Goal: Check status: Check status

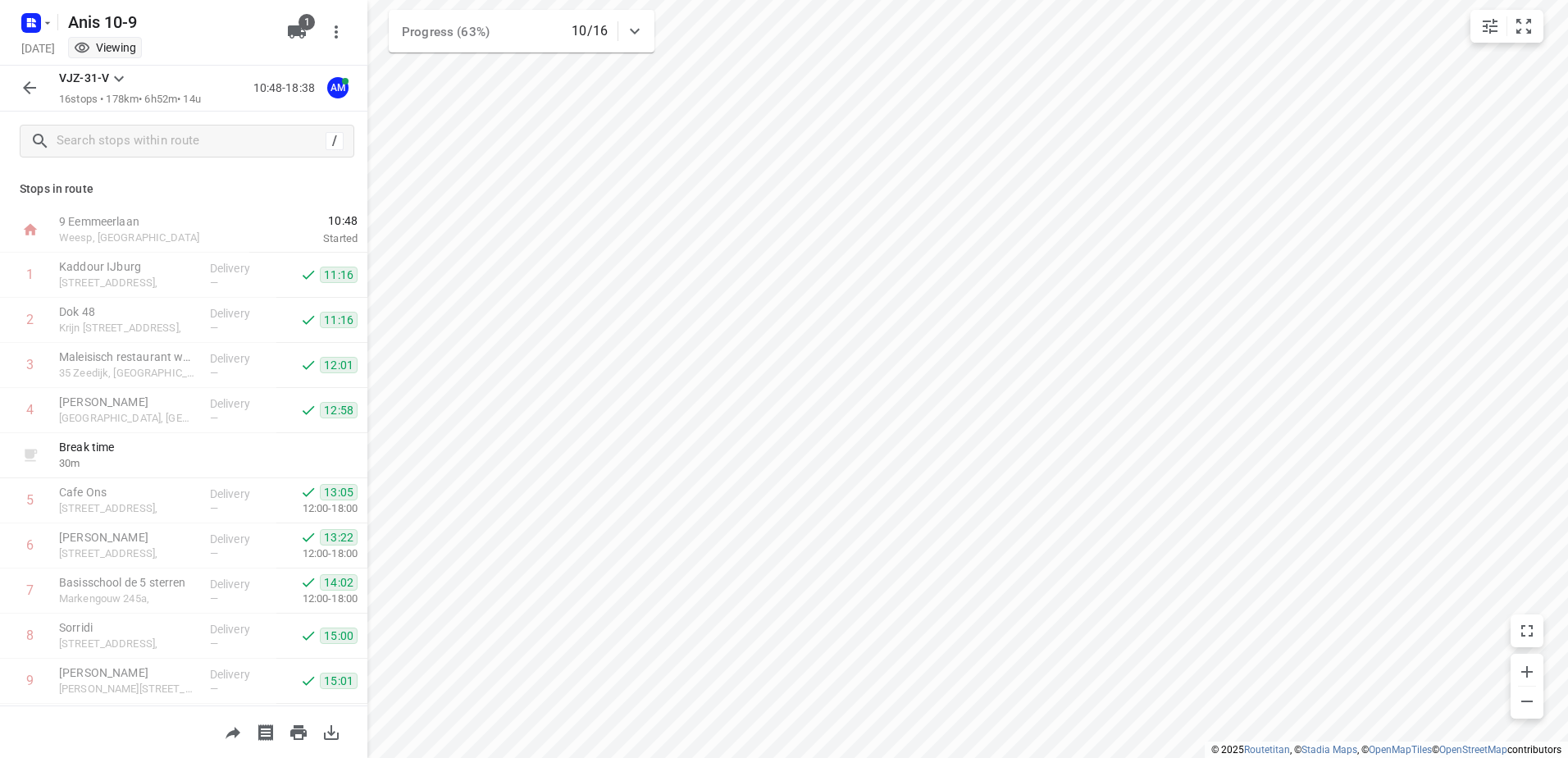
scroll to position [114, 0]
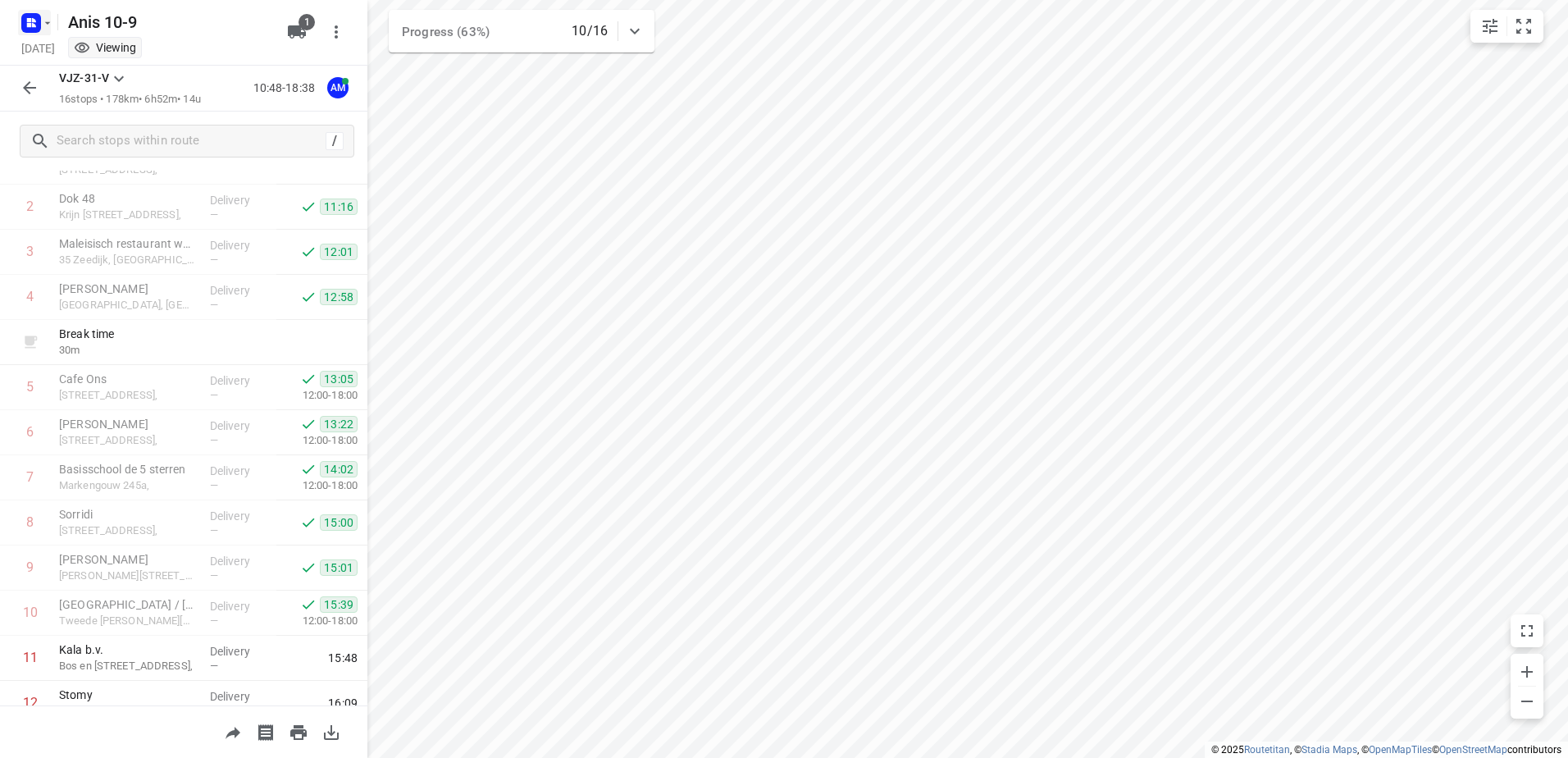
click at [26, 25] on rect "button" at bounding box center [31, 23] width 20 height 20
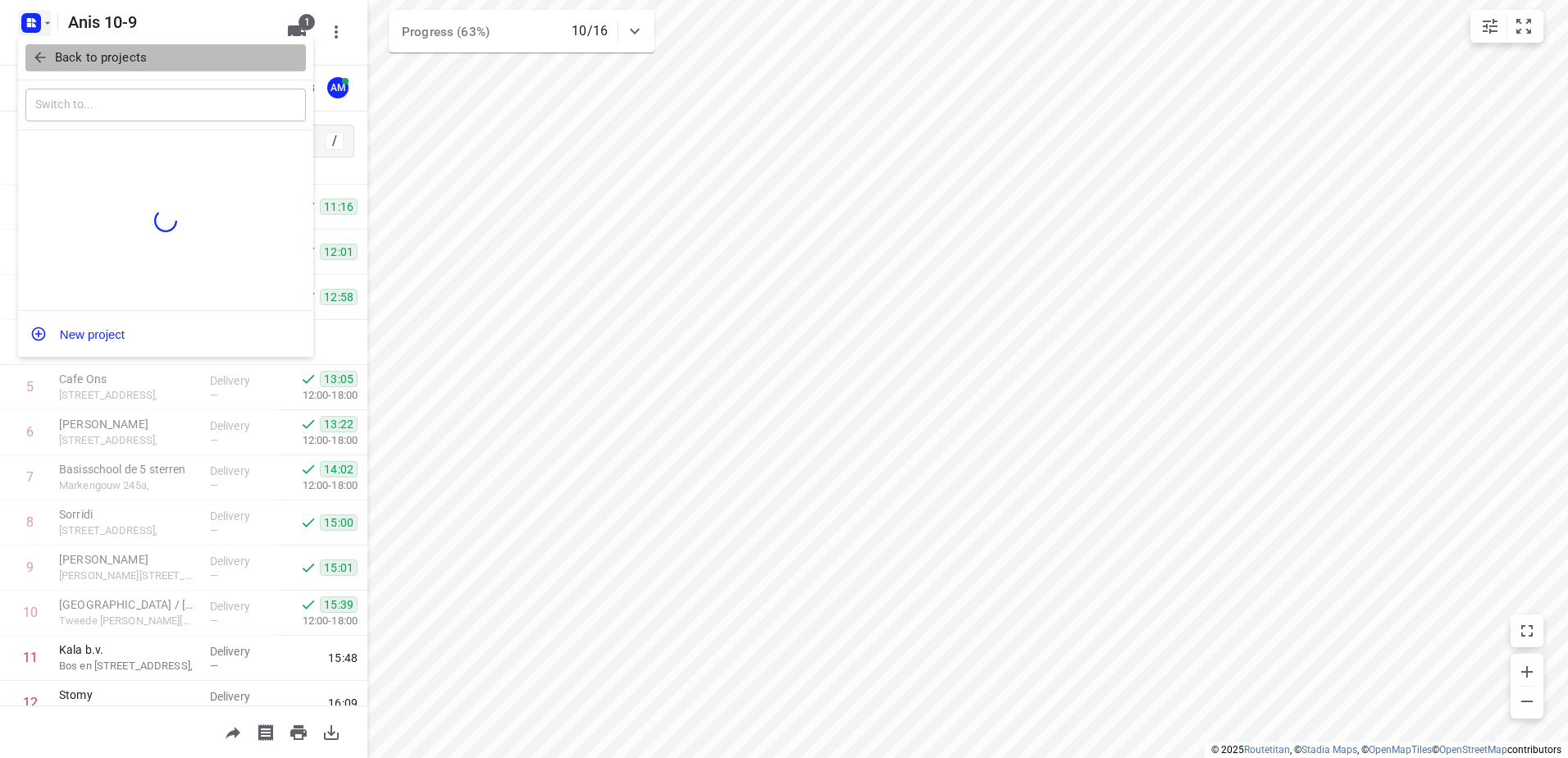
click at [31, 48] on button "Back to projects" at bounding box center [166, 57] width 281 height 27
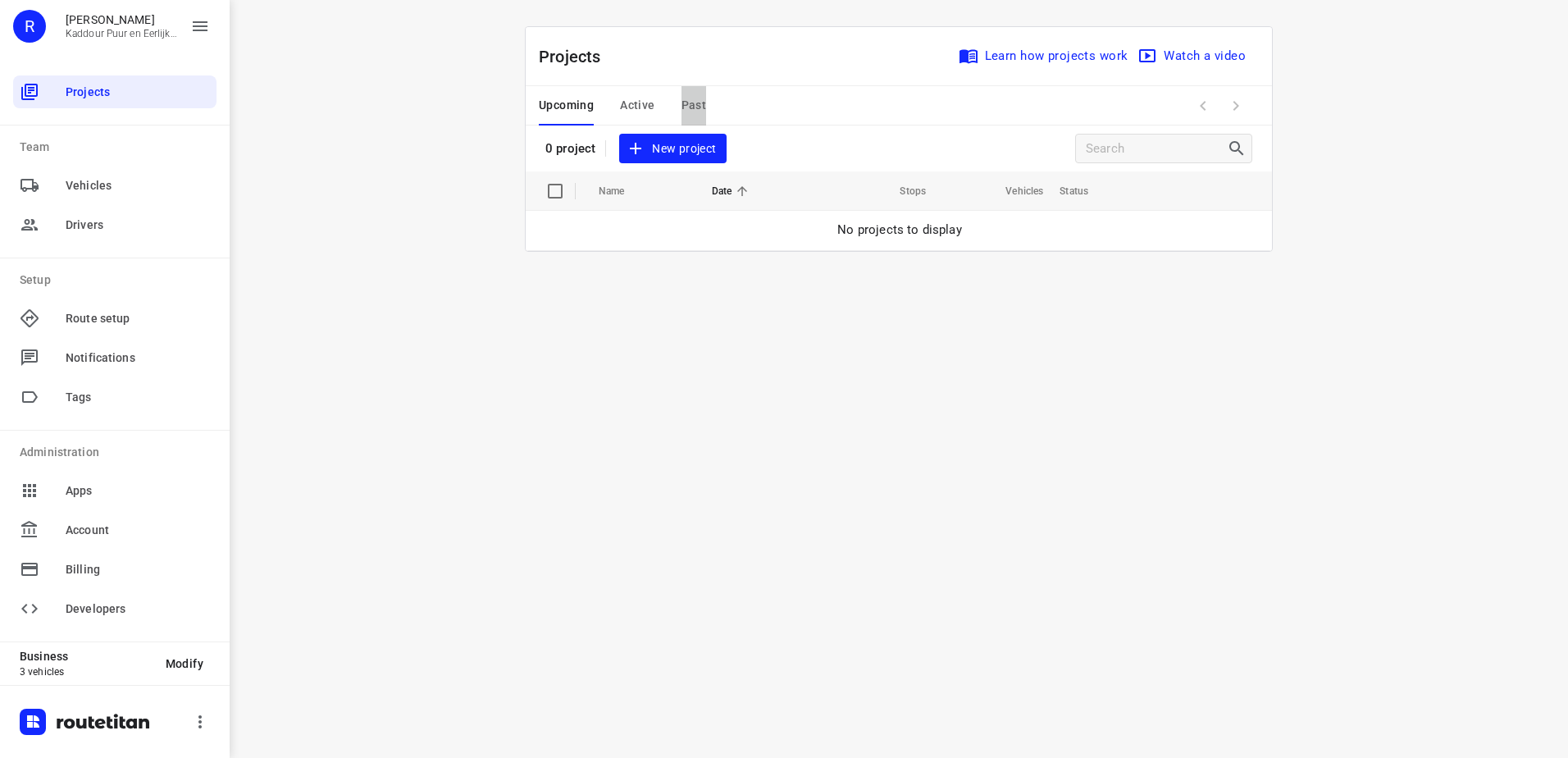
click at [687, 110] on span "Past" at bounding box center [694, 105] width 26 height 21
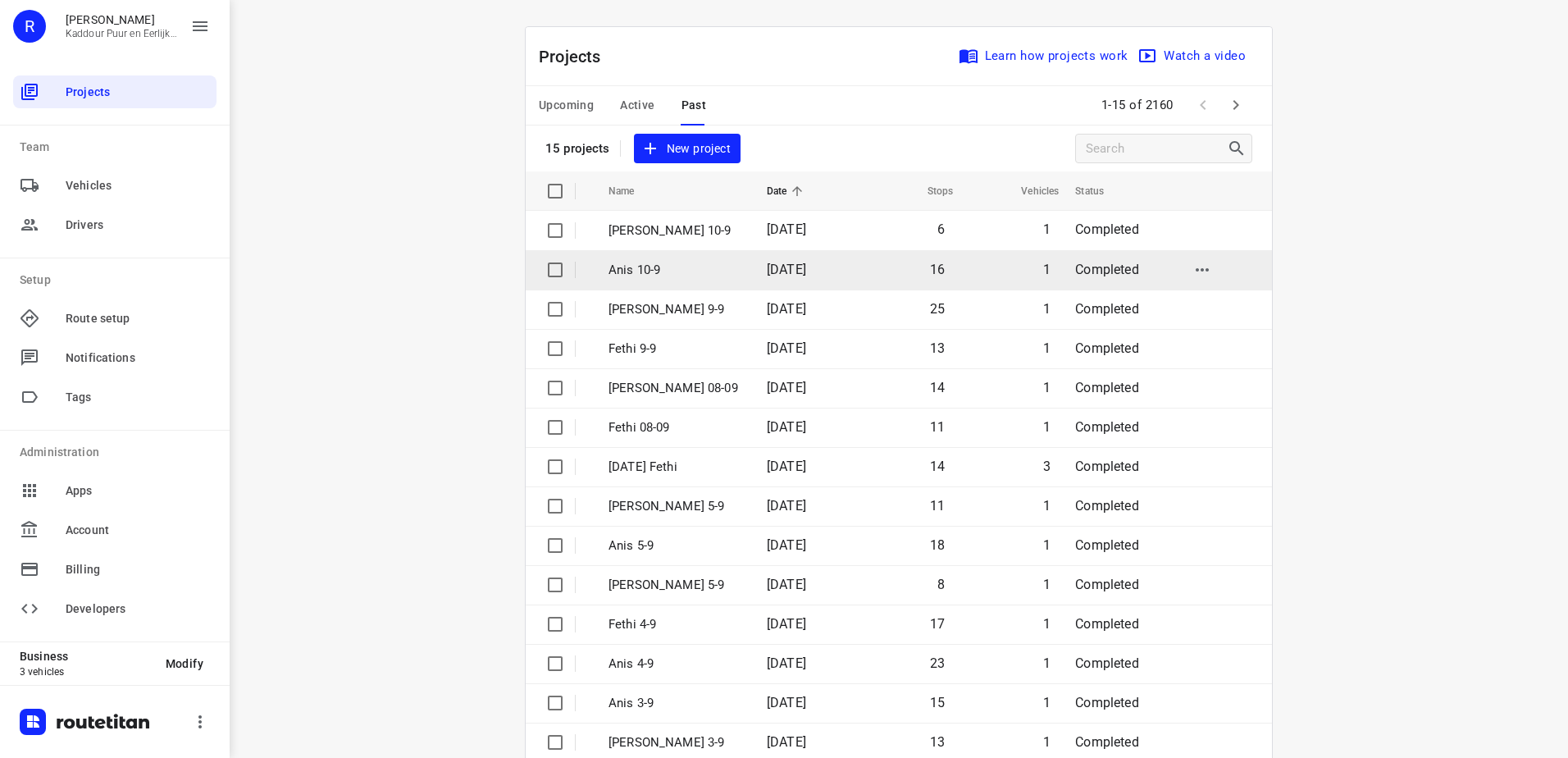
click at [712, 254] on td "Anis 10-9" at bounding box center [672, 270] width 161 height 40
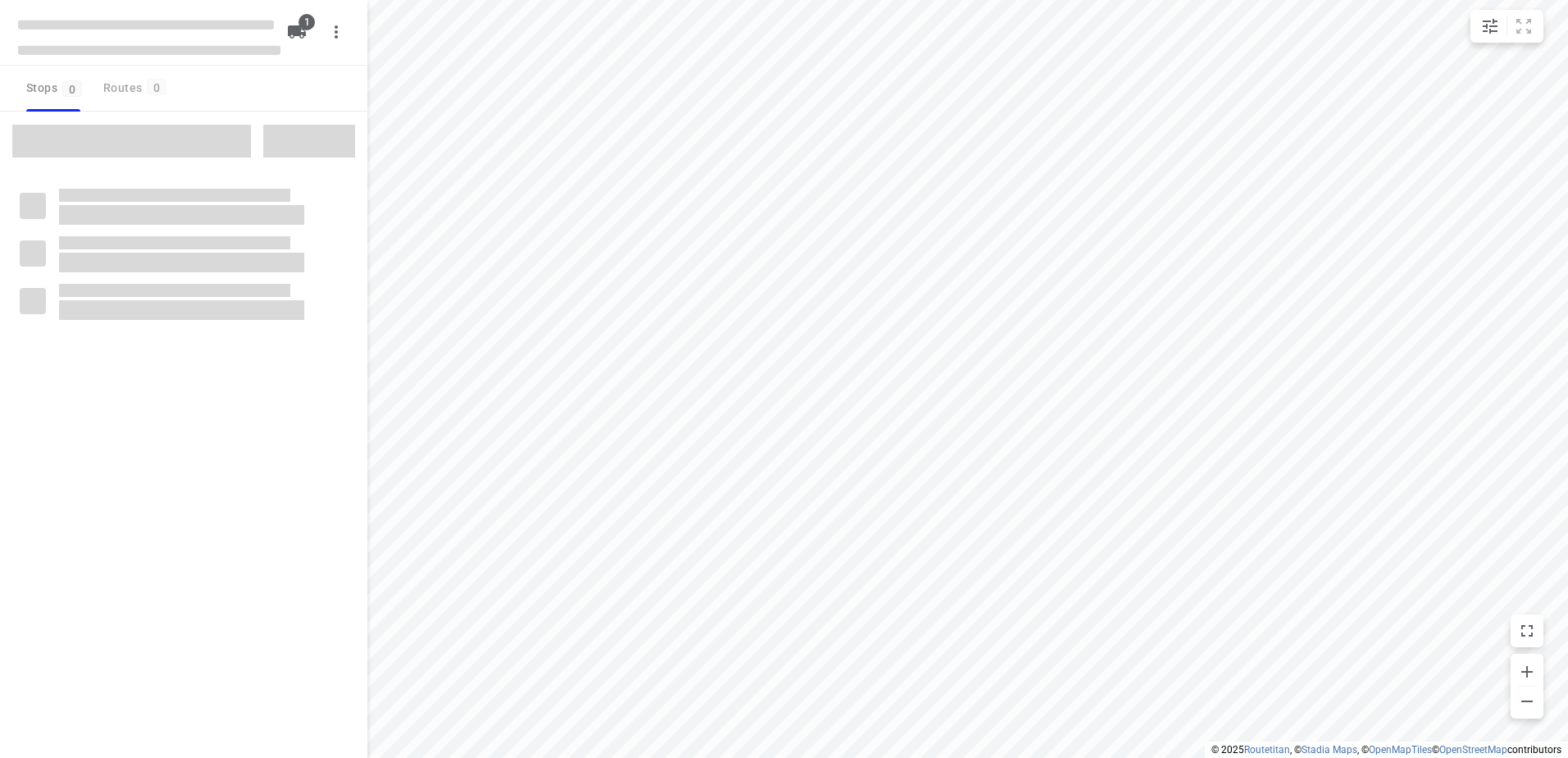
type input "distance"
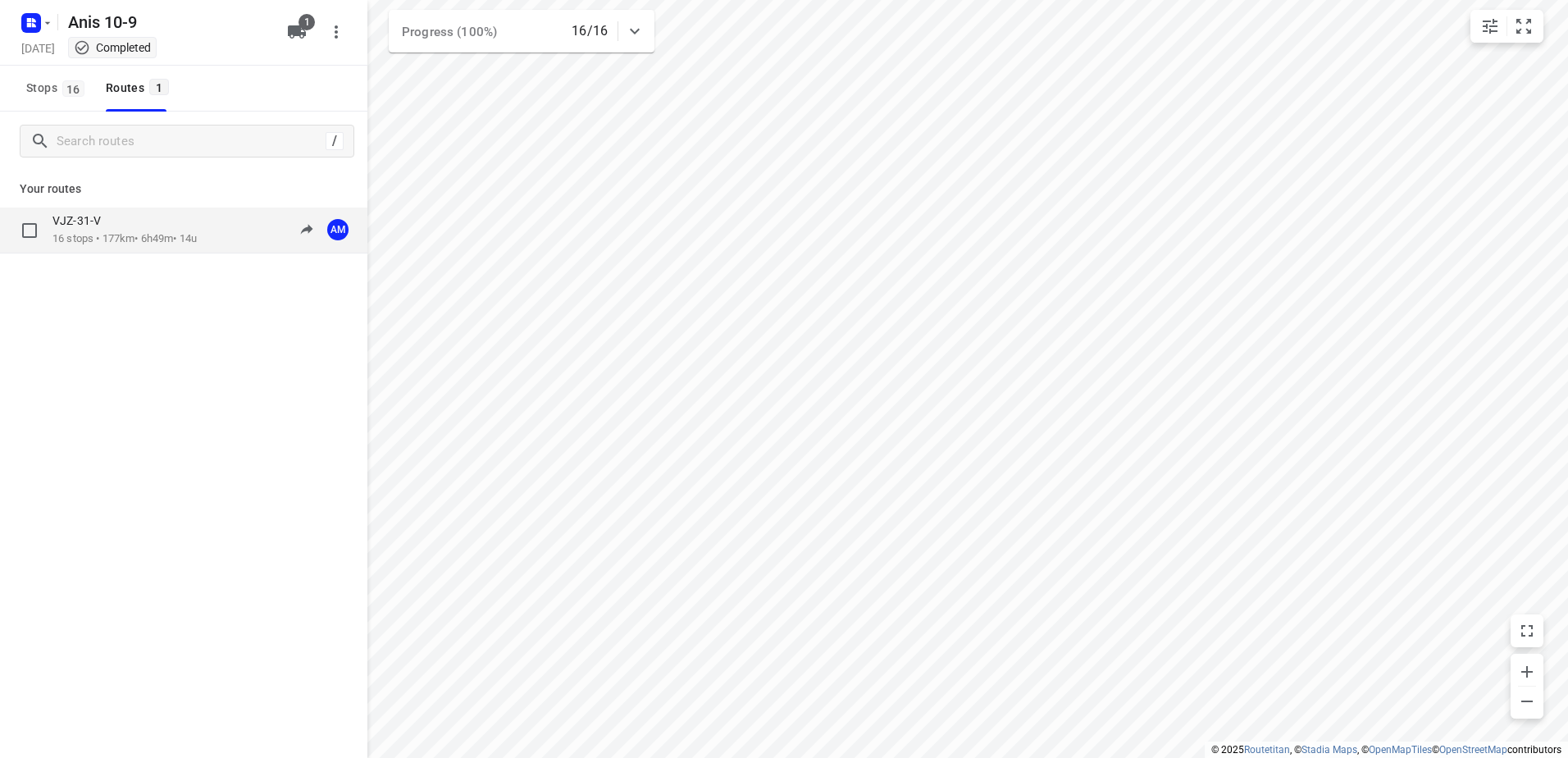
click at [225, 240] on div "VJZ-31-V 16 stops • 177km • 6h49m • 14u 10:48-19:16 AM" at bounding box center [210, 230] width 315 height 34
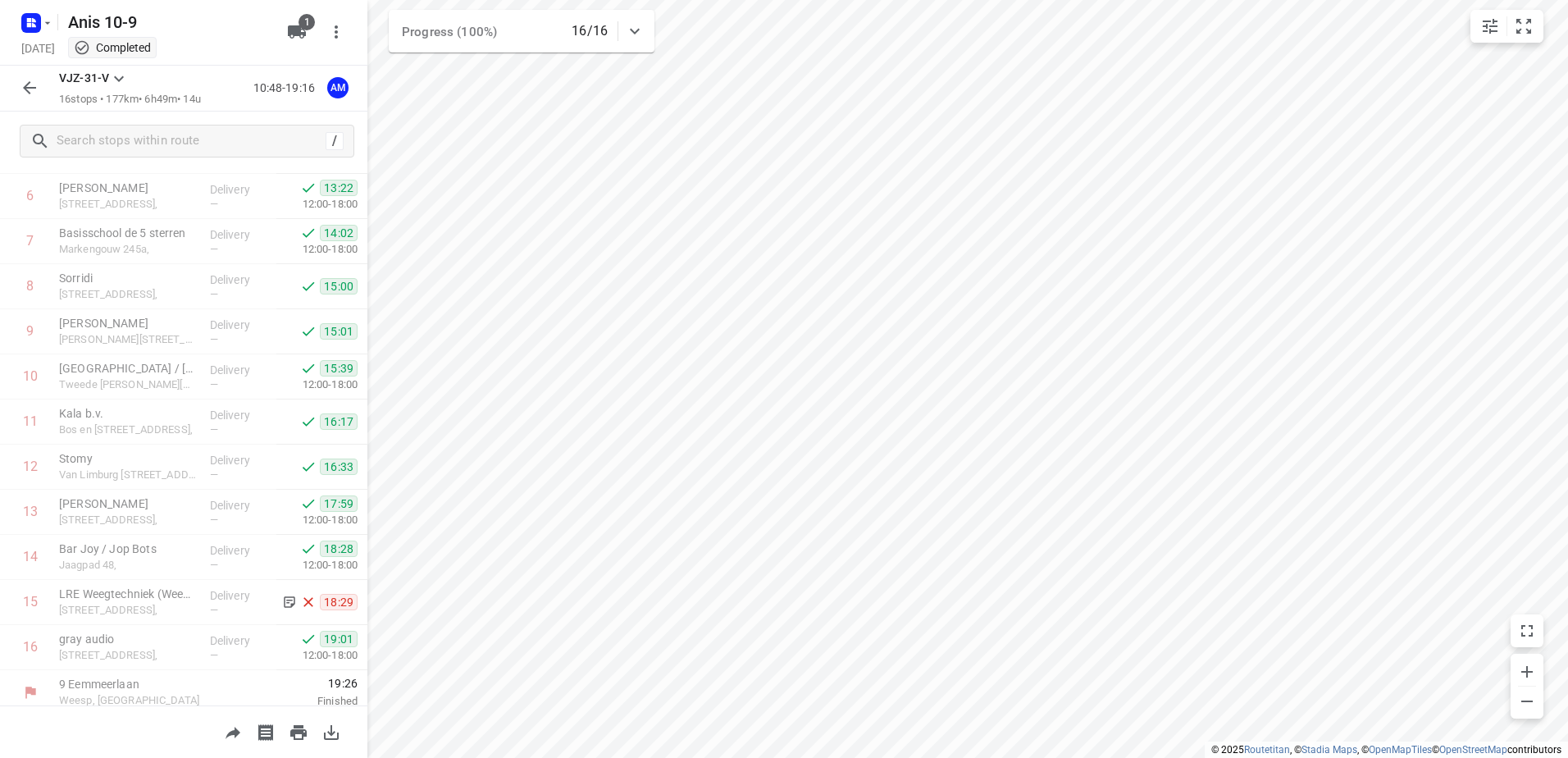
scroll to position [360, 0]
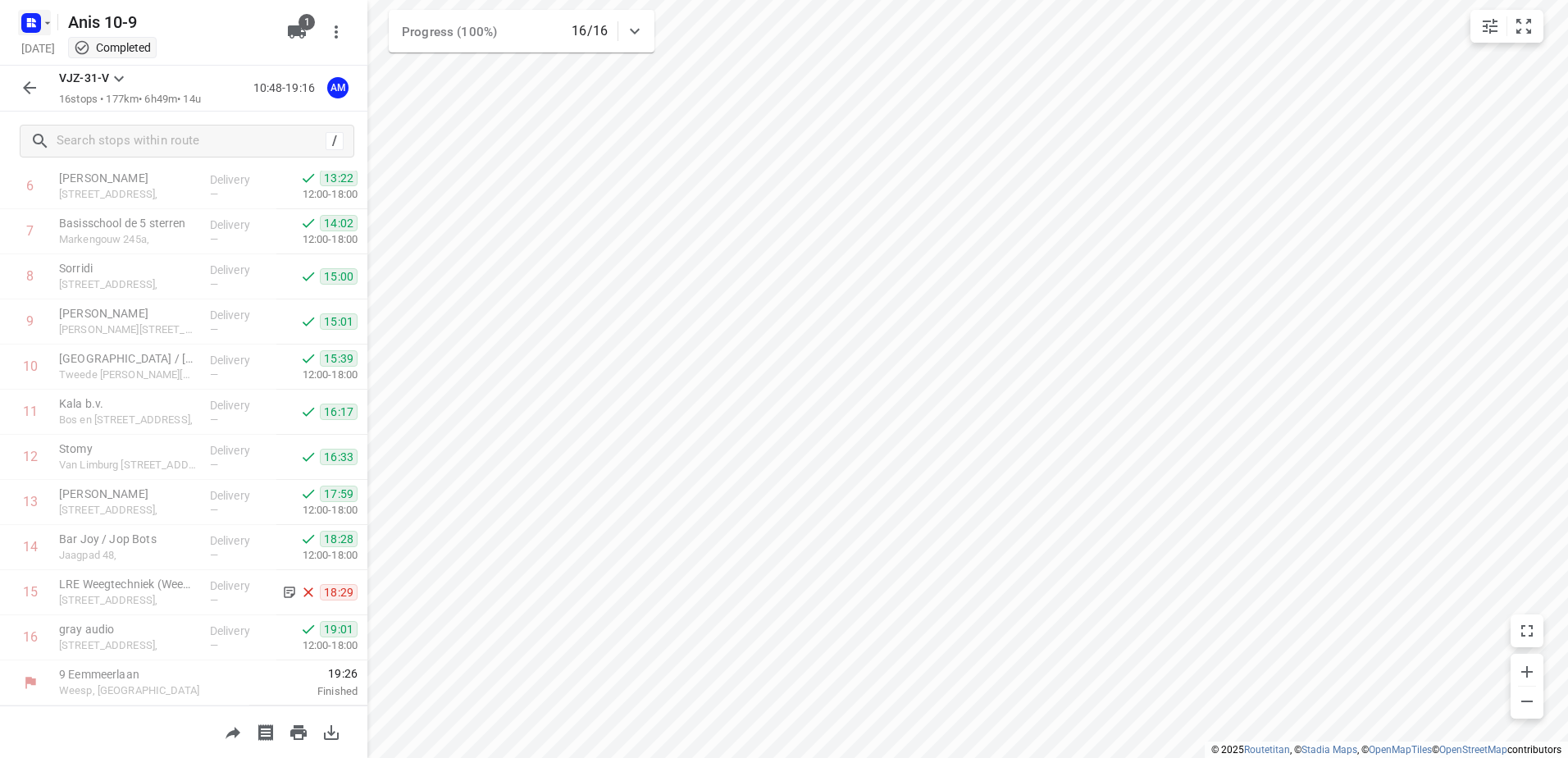
click at [36, 24] on rect "button" at bounding box center [31, 23] width 20 height 20
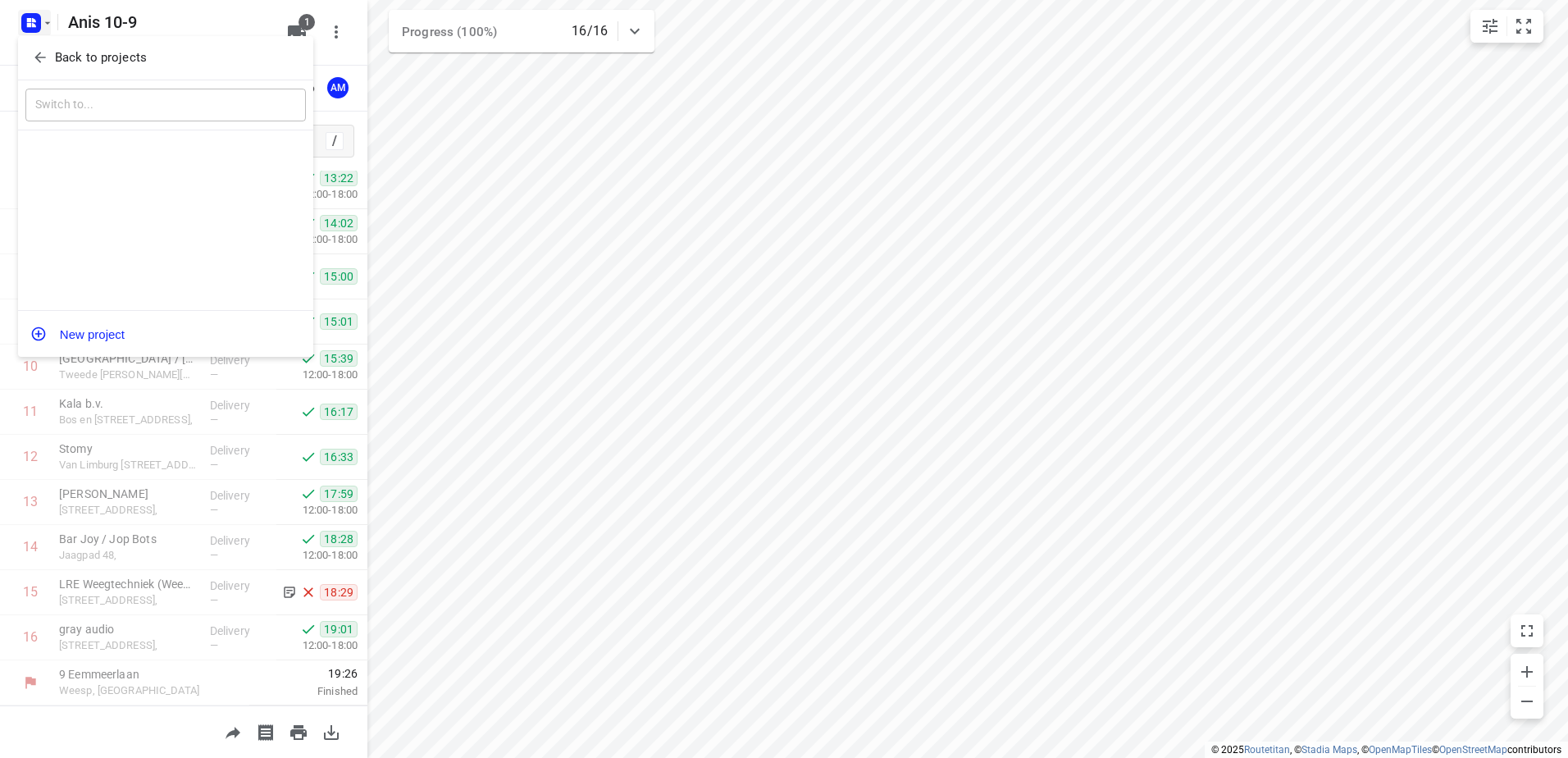
click at [41, 47] on button "Back to projects" at bounding box center [166, 57] width 281 height 27
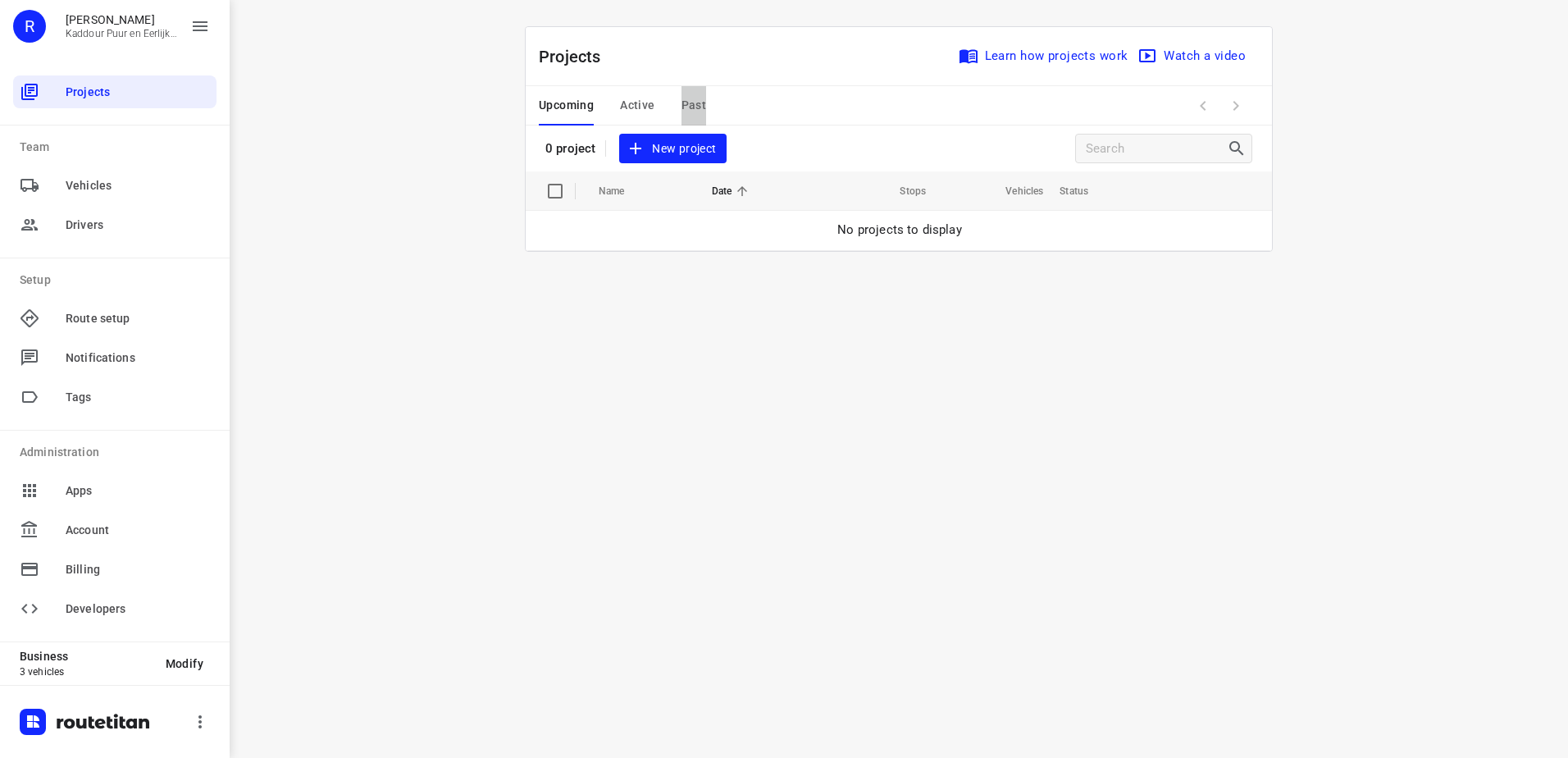
click at [696, 106] on span "Past" at bounding box center [694, 105] width 26 height 21
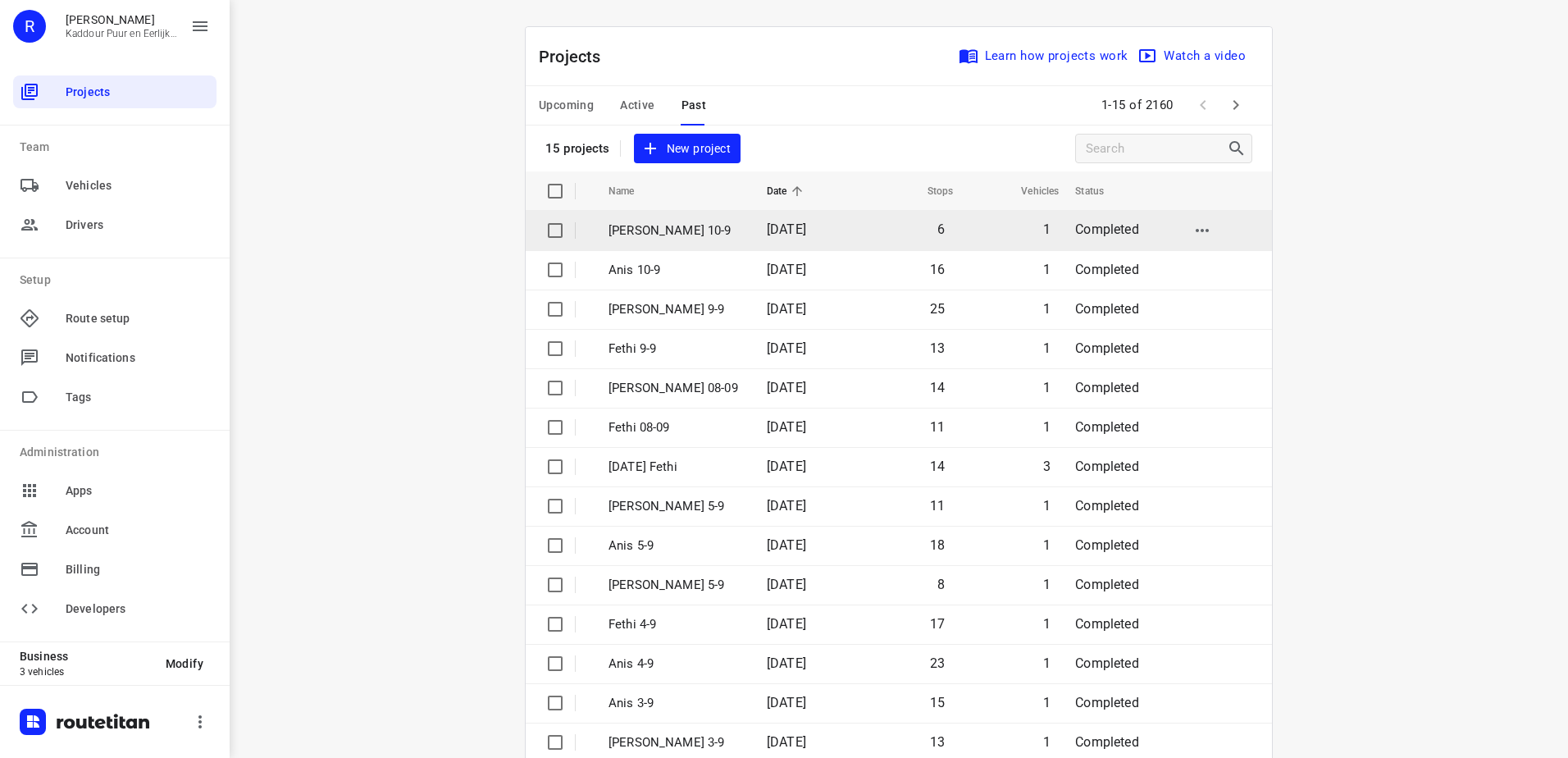
click at [689, 225] on p "[PERSON_NAME] 10-9" at bounding box center [675, 230] width 133 height 19
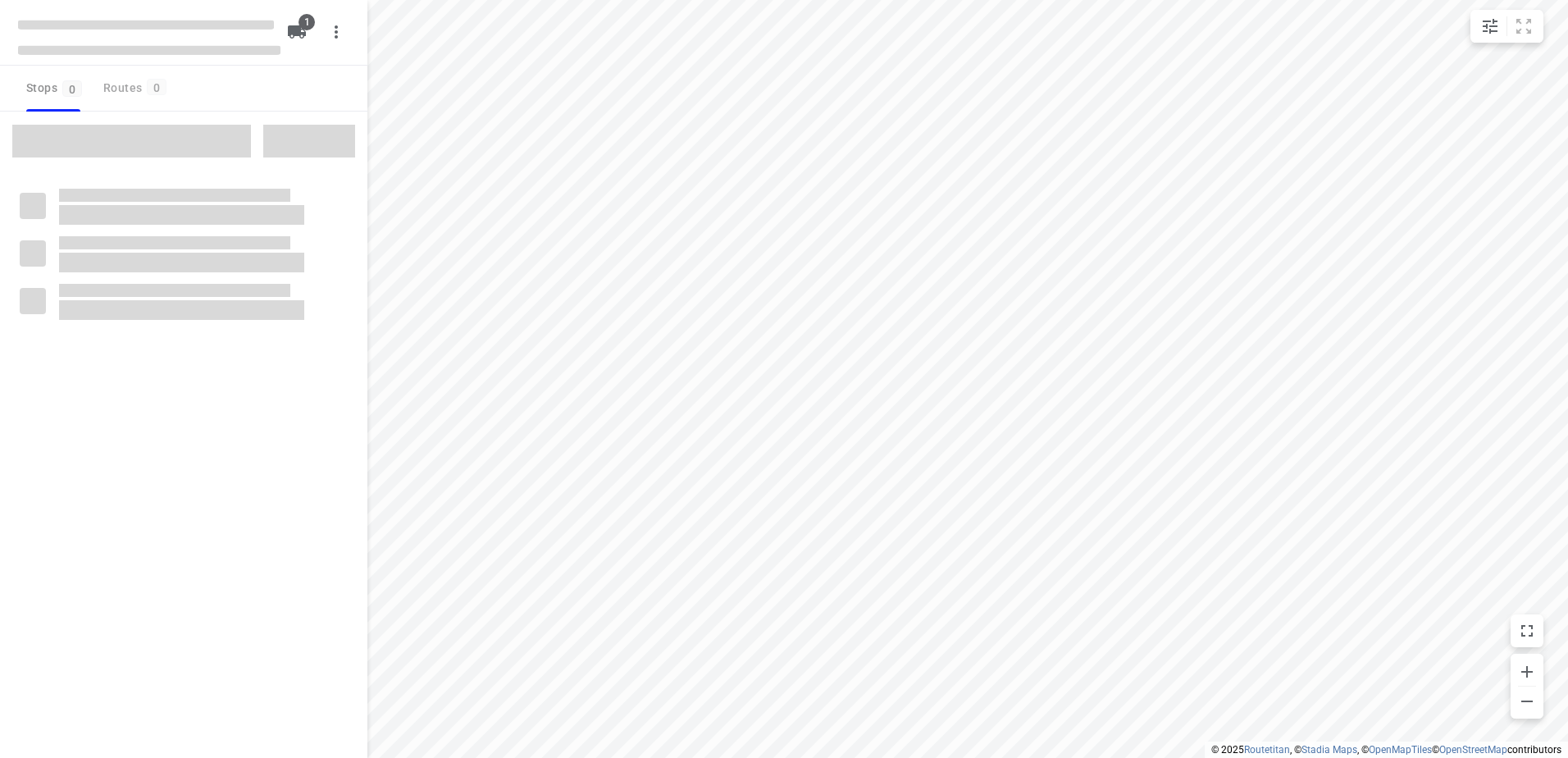
type input "distance"
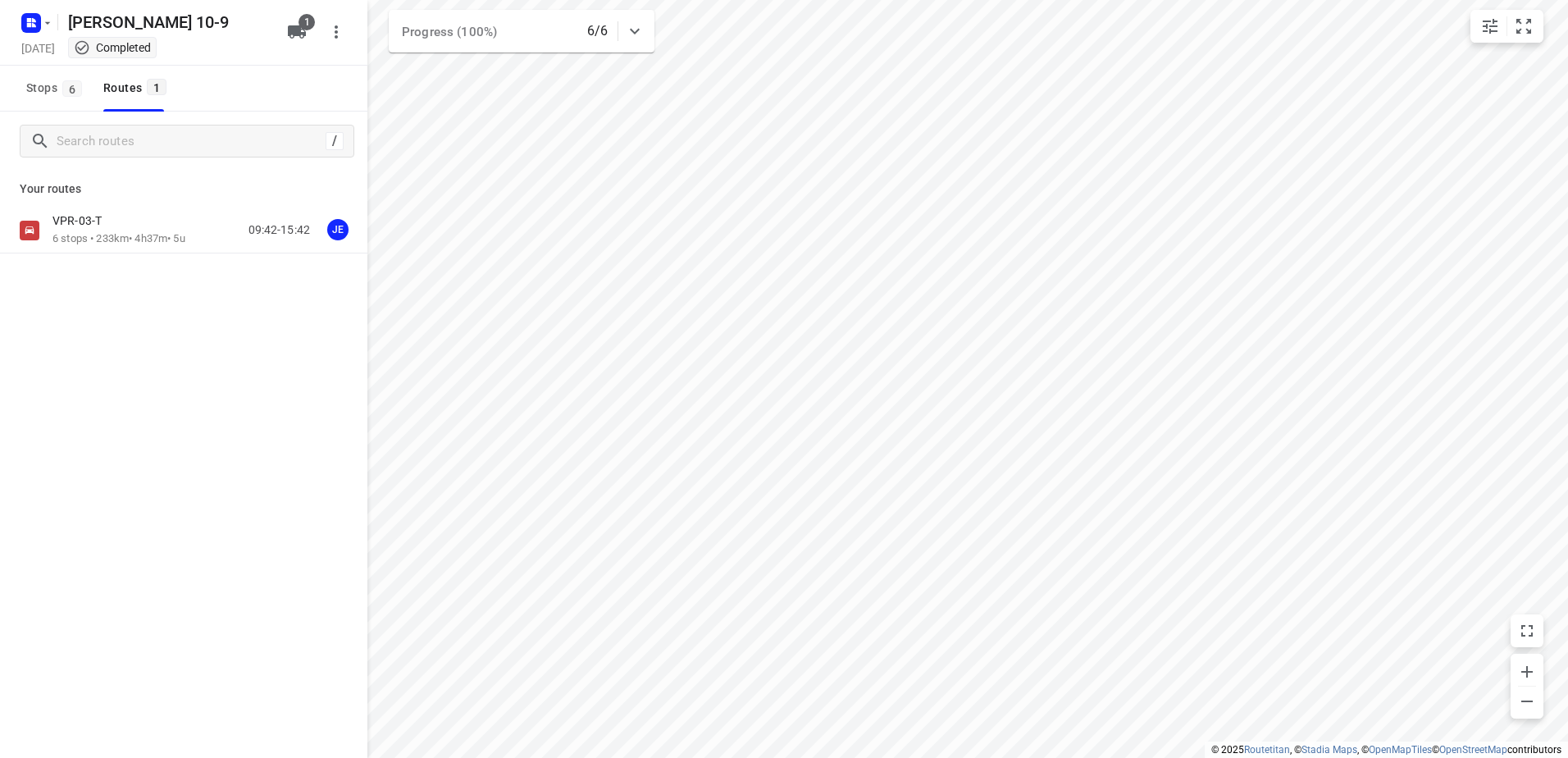
click at [213, 217] on div "VPR-03-T 6 stops • 233km • 4h37m • 5u 09:42-15:42 JE" at bounding box center [210, 230] width 315 height 34
